Goal: Information Seeking & Learning: Learn about a topic

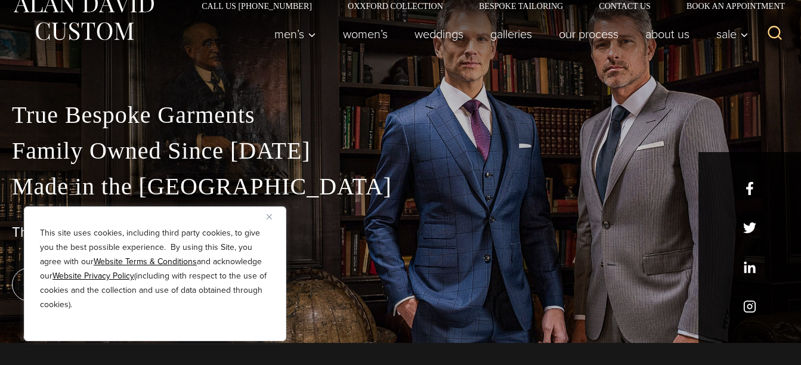
scroll to position [24, 0]
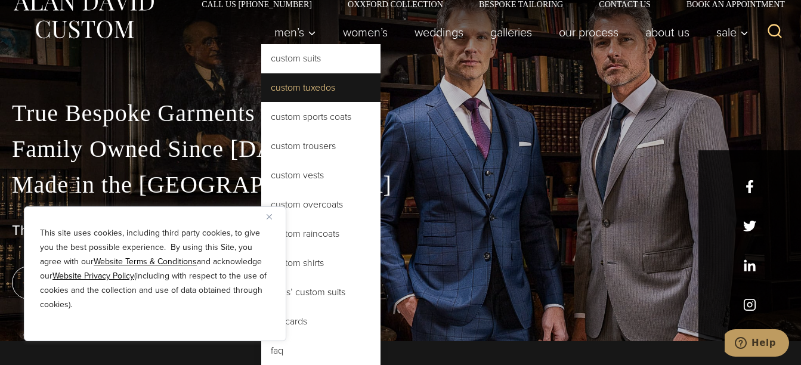
click at [293, 87] on link "Custom Tuxedos" at bounding box center [320, 87] width 119 height 29
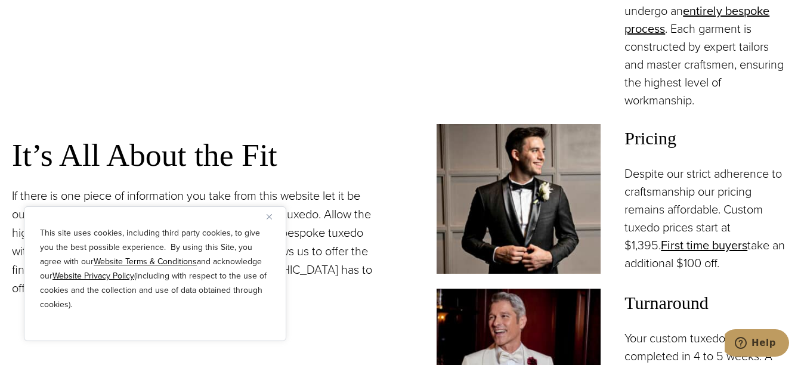
scroll to position [979, 0]
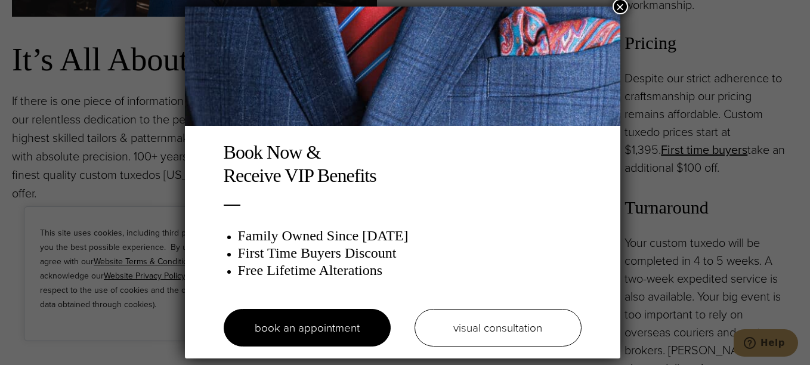
click at [624, 4] on button "×" at bounding box center [621, 7] width 16 height 16
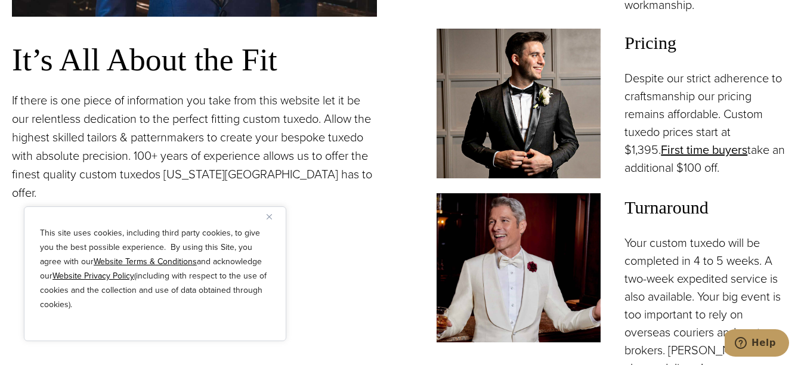
click at [291, 127] on p "If there is one piece of information you take from this website let it be our r…" at bounding box center [194, 146] width 365 height 111
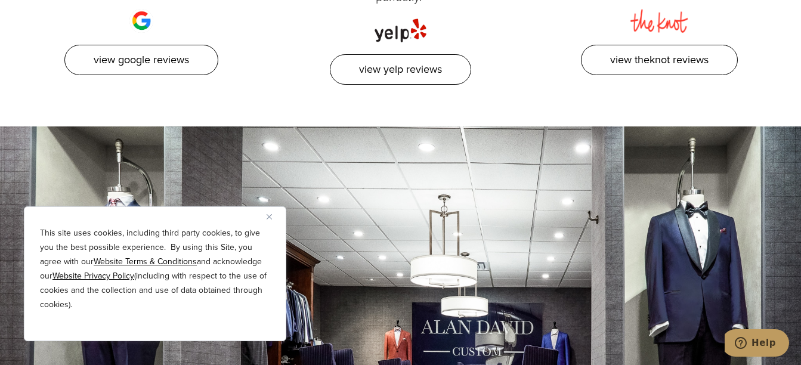
scroll to position [6158, 0]
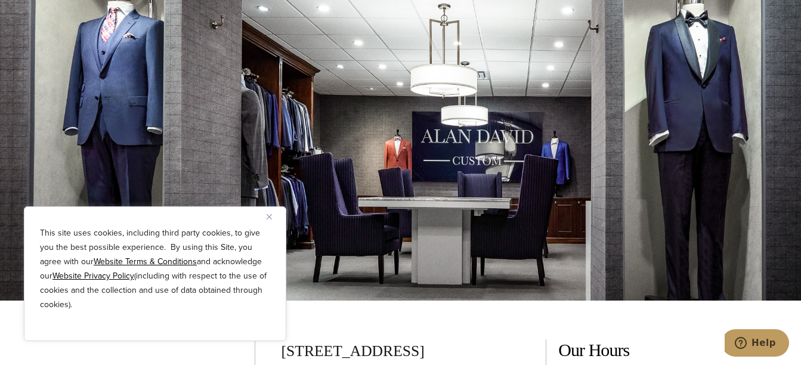
click at [671, 138] on div at bounding box center [400, 118] width 801 height 365
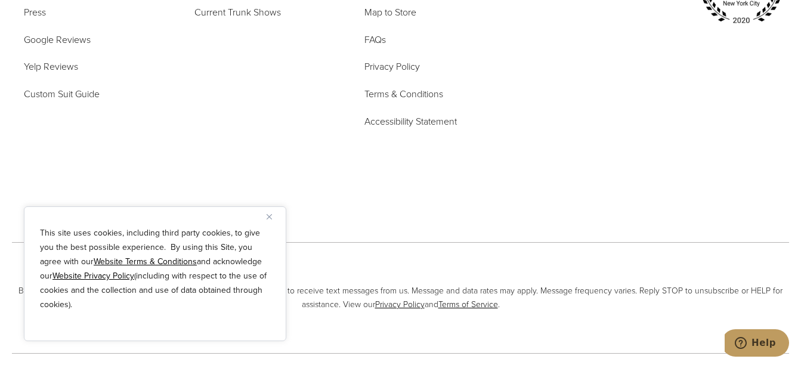
scroll to position [7046, 0]
